Goal: Navigation & Orientation: Find specific page/section

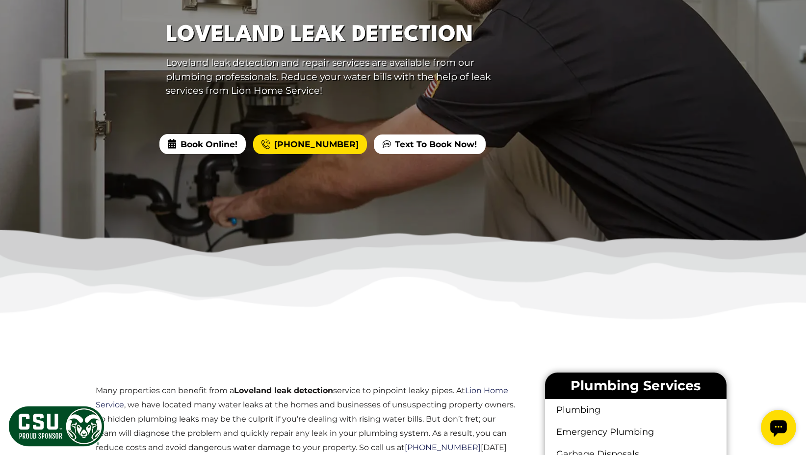
scroll to position [147, 0]
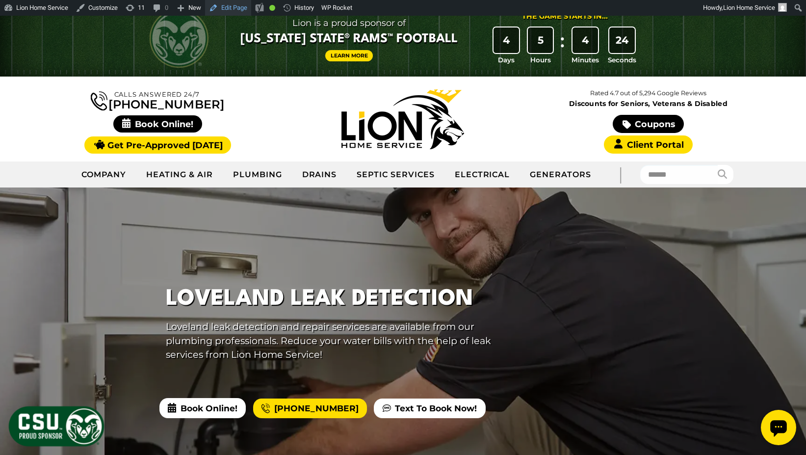
click at [227, 6] on link "Edit Page" at bounding box center [228, 8] width 46 height 16
